Goal: Transaction & Acquisition: Purchase product/service

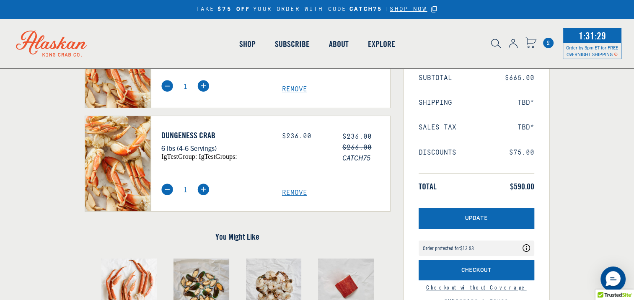
scroll to position [84, 0]
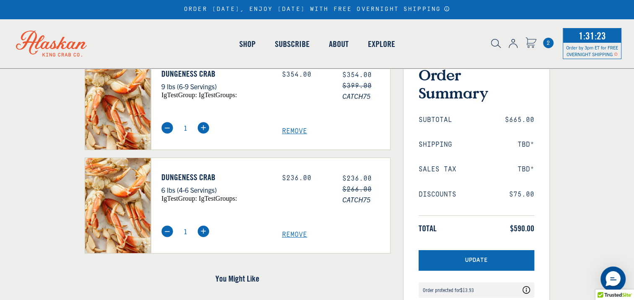
click at [297, 233] on span "Remove" at bounding box center [336, 235] width 108 height 8
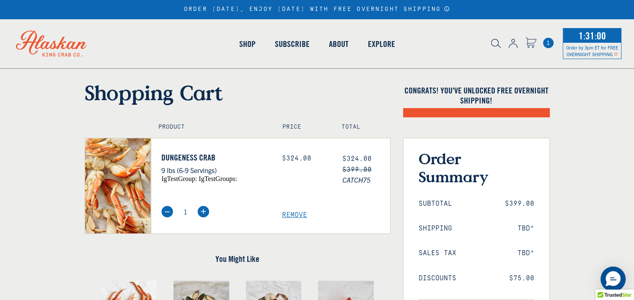
scroll to position [168, 0]
